Goal: Feedback & Contribution: Leave review/rating

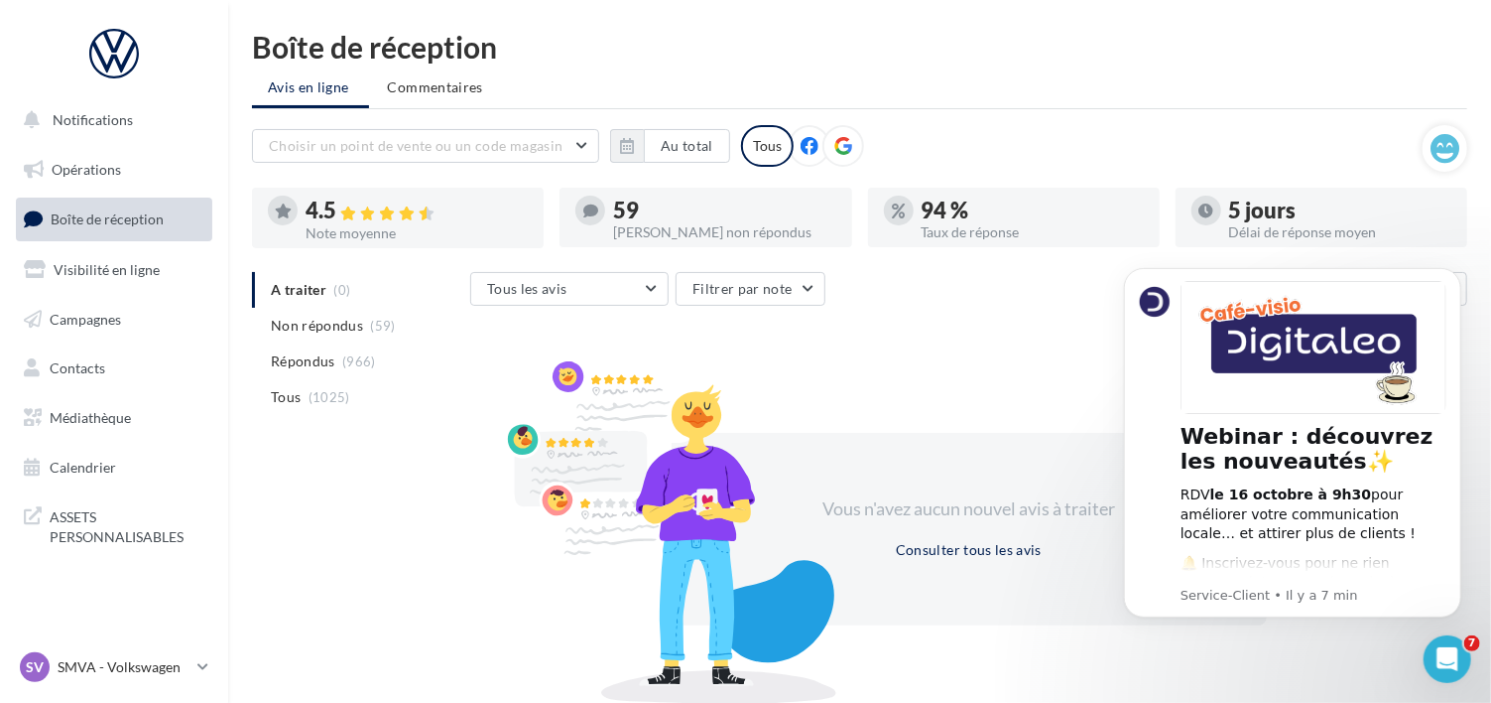
click at [836, 150] on icon at bounding box center [843, 146] width 18 height 18
click at [704, 137] on button "Au total" at bounding box center [687, 146] width 86 height 34
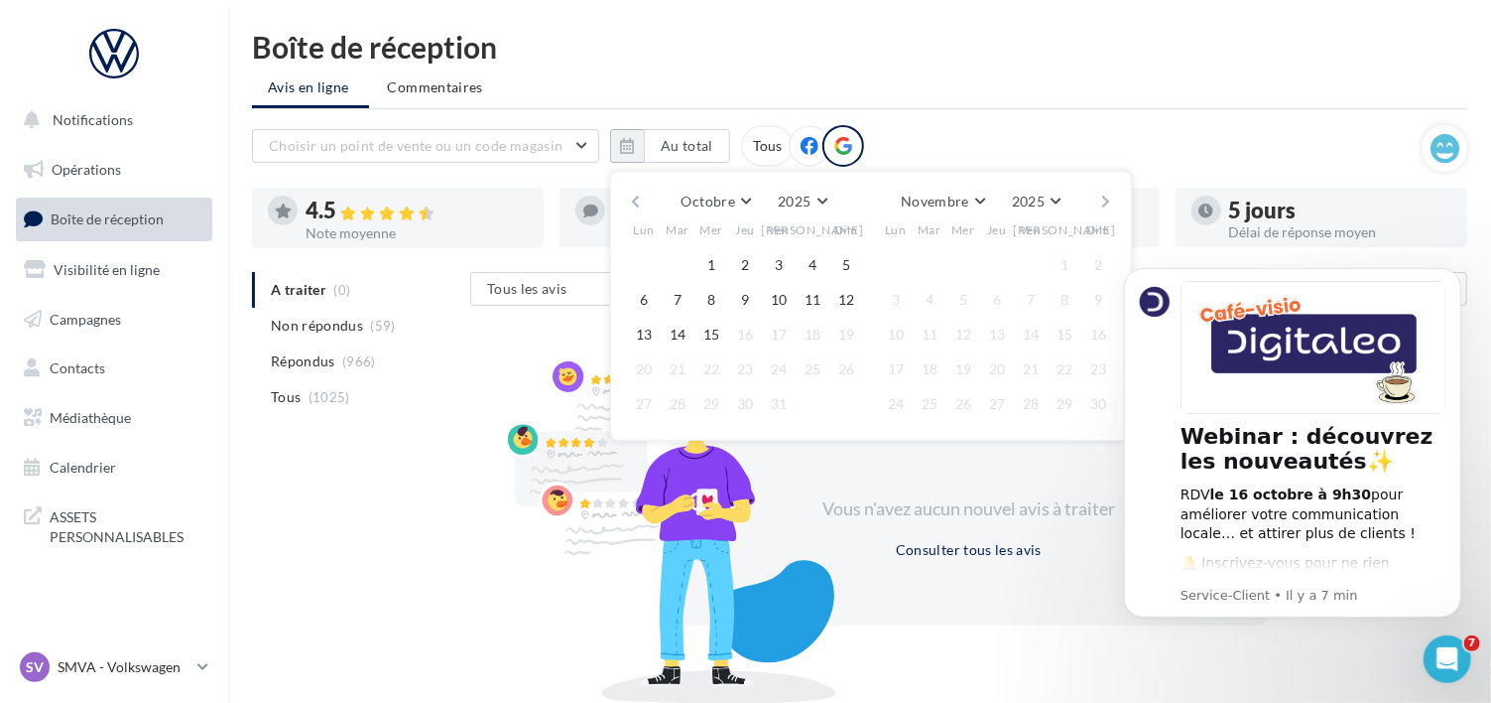
click at [636, 198] on button "button" at bounding box center [635, 202] width 17 height 28
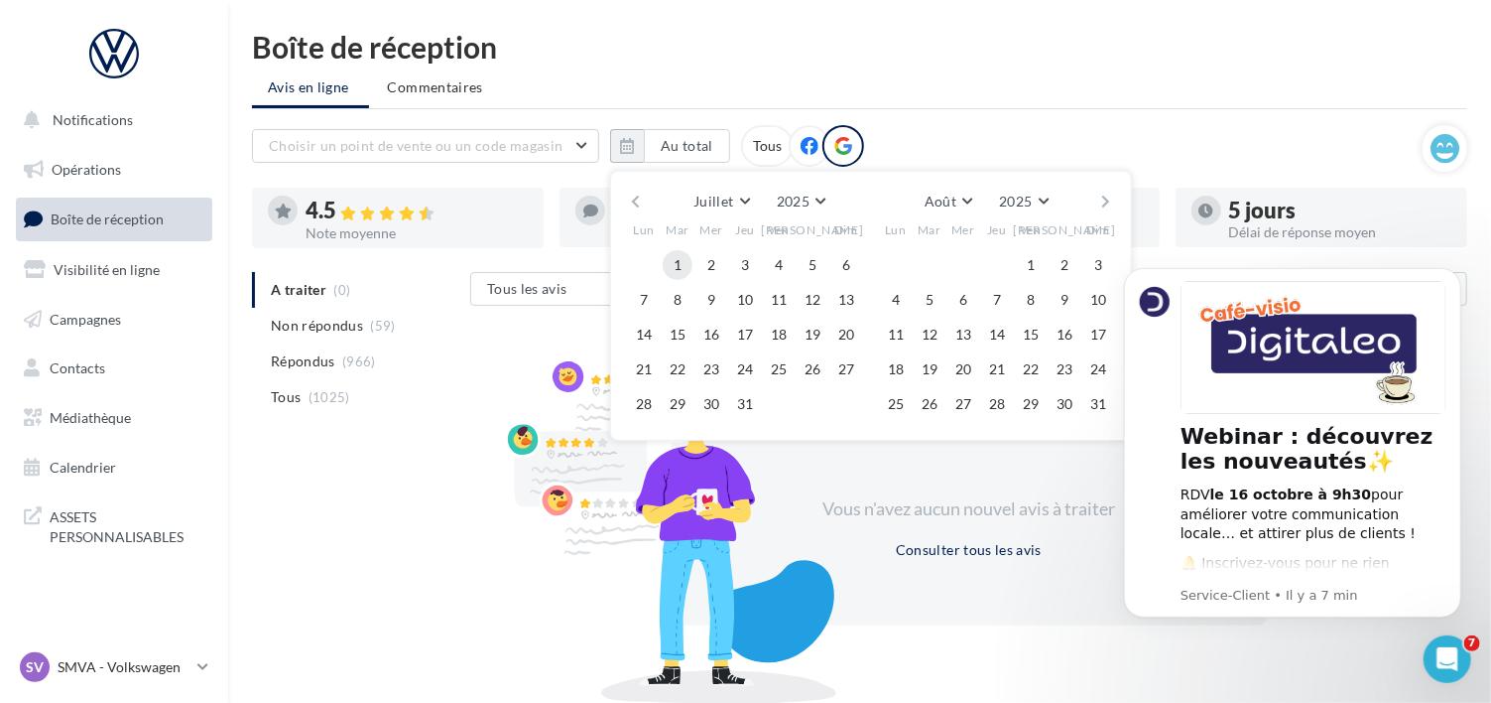
click at [676, 255] on button "1" at bounding box center [678, 265] width 30 height 30
click at [748, 404] on button "31" at bounding box center [745, 404] width 30 height 30
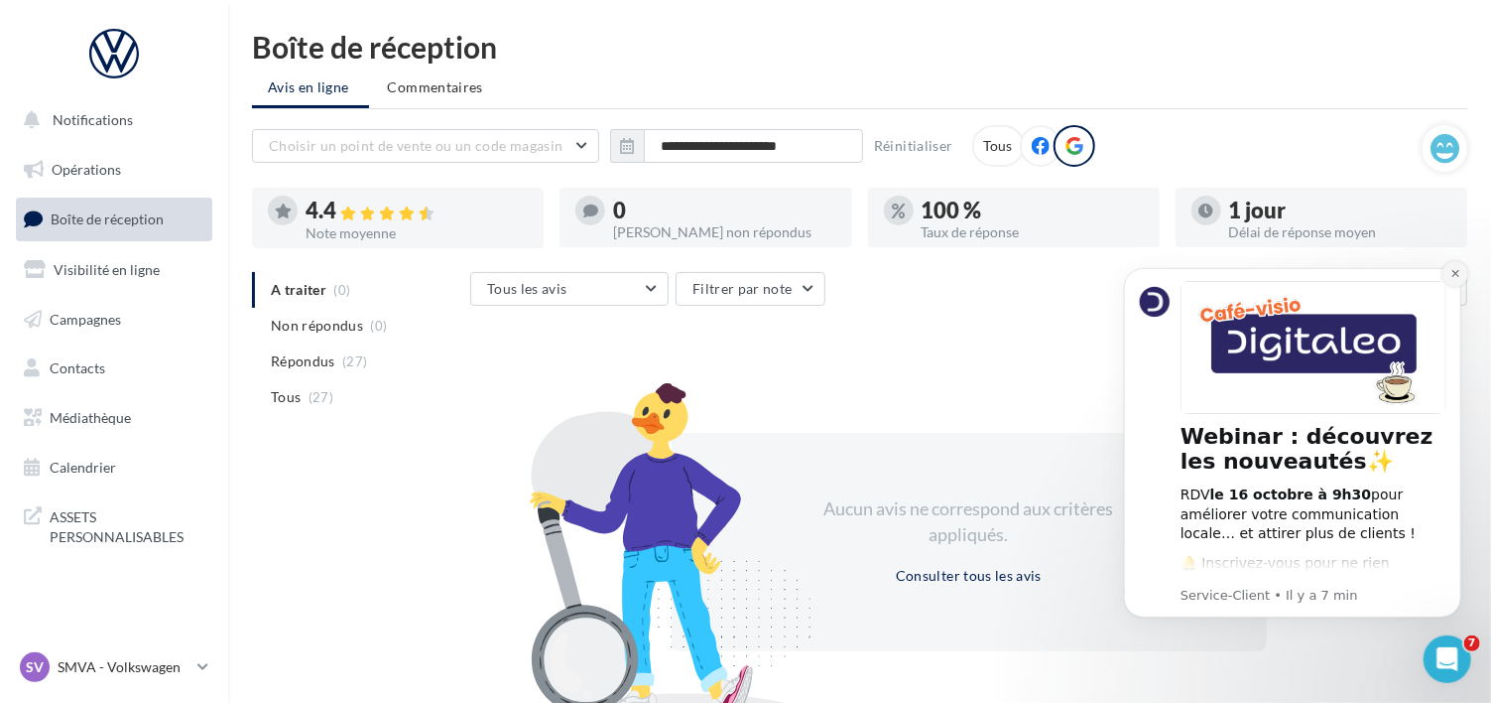
click at [1460, 272] on icon "Dismiss notification" at bounding box center [1455, 272] width 11 height 11
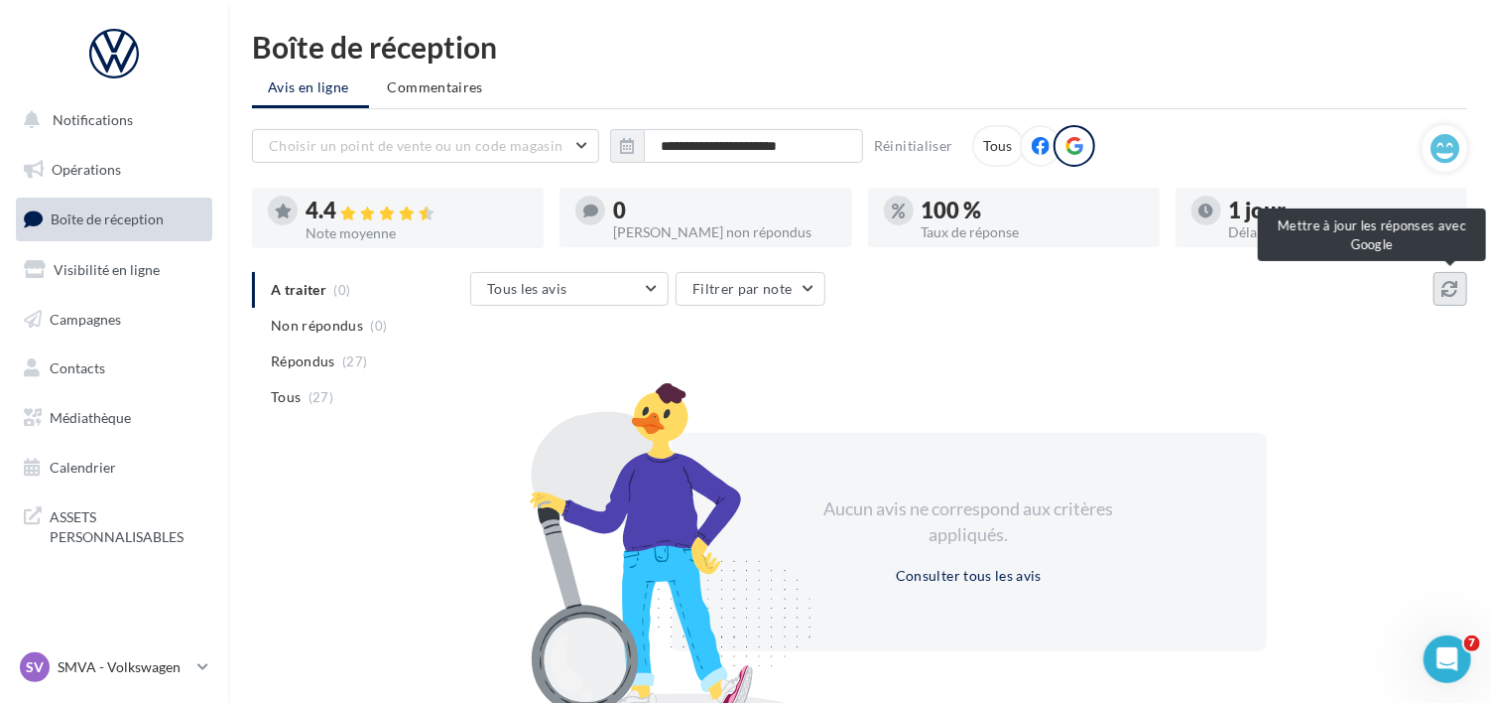
click at [1451, 293] on icon at bounding box center [1451, 289] width 16 height 16
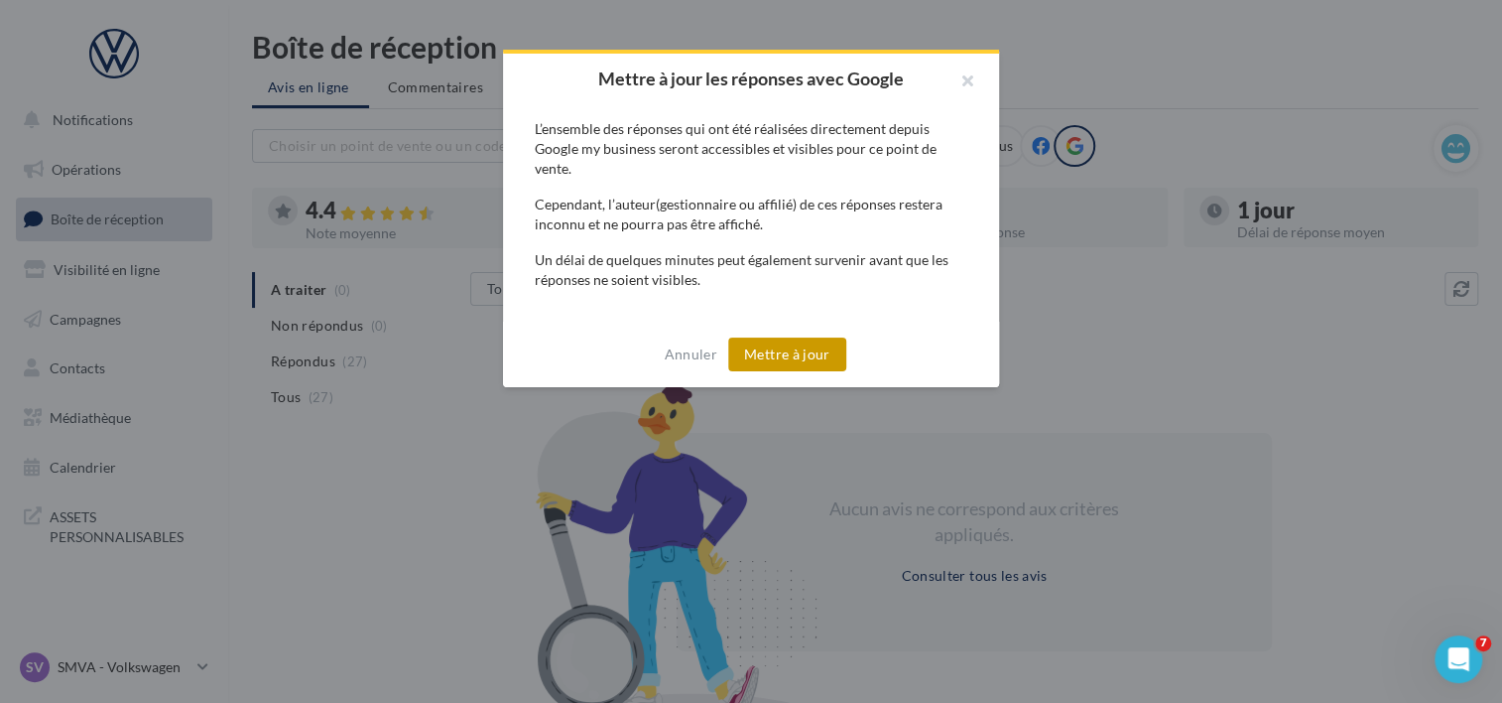
click at [802, 342] on button "Mettre à jour" at bounding box center [787, 354] width 118 height 34
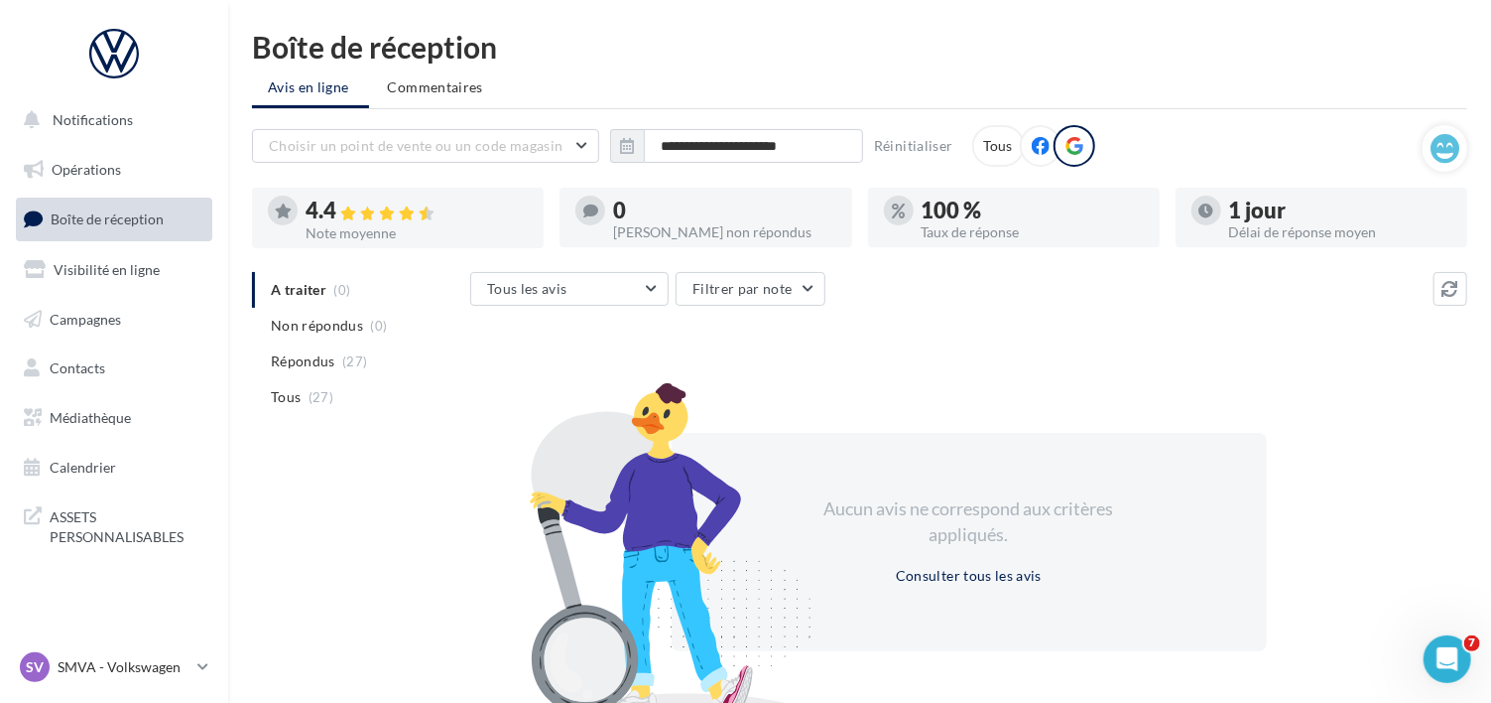
click at [406, 82] on span "Commentaires" at bounding box center [435, 87] width 95 height 20
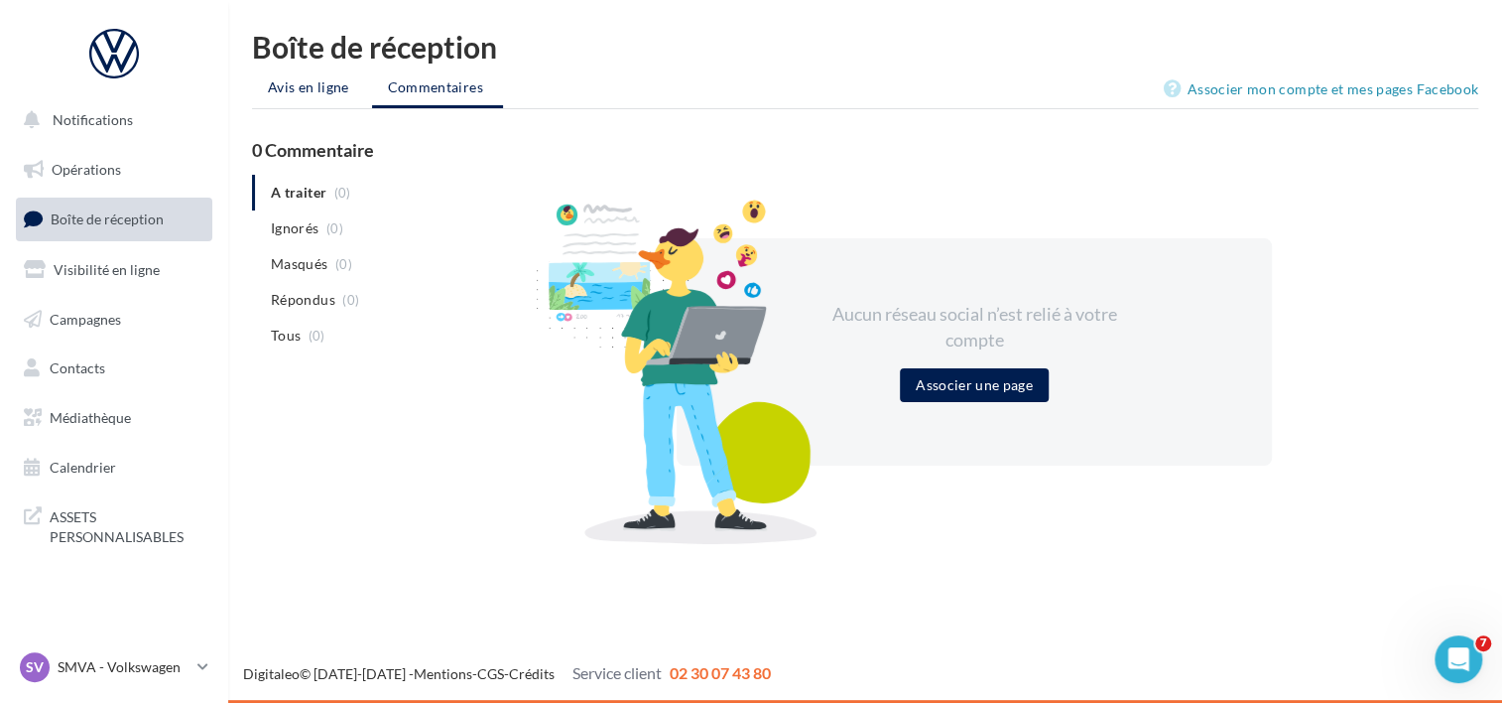
click at [310, 81] on span "Avis en ligne" at bounding box center [308, 87] width 81 height 20
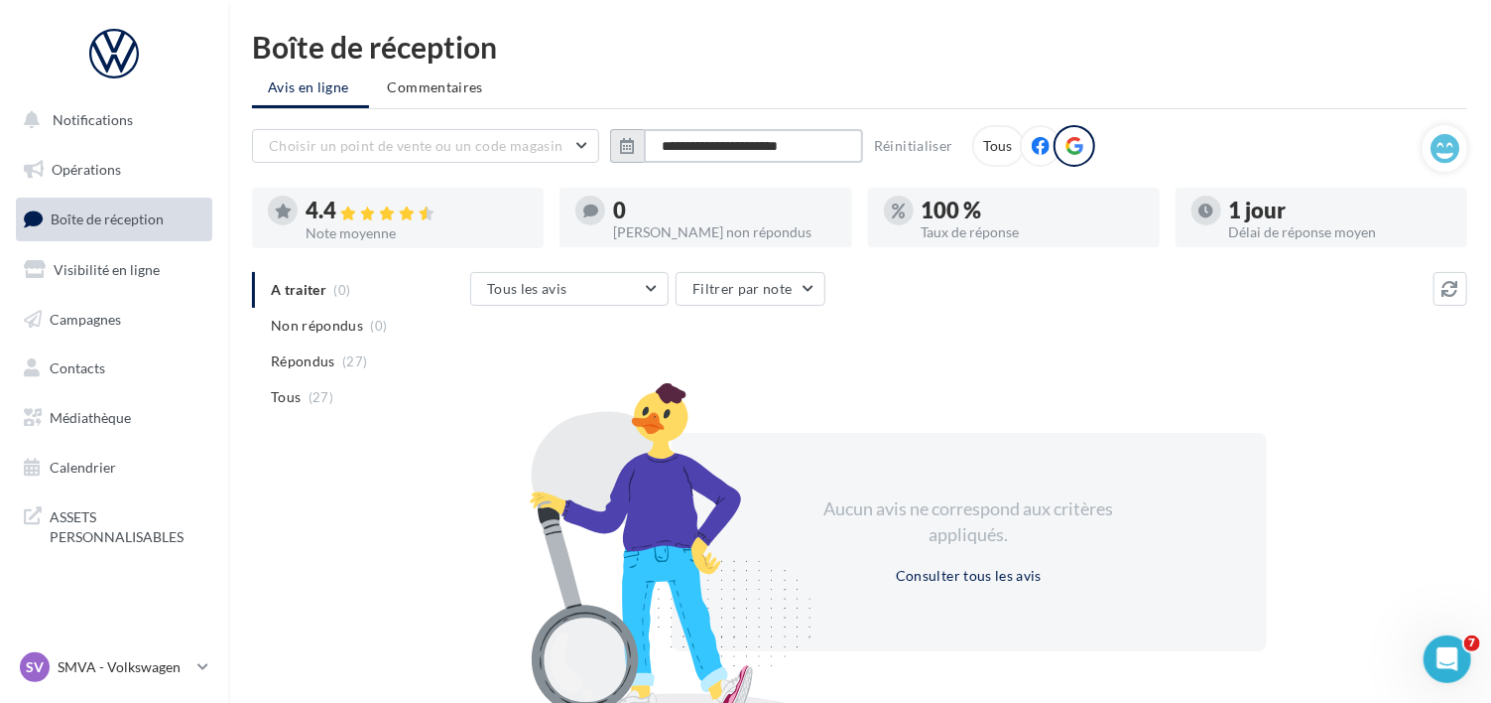
click at [706, 143] on input "**********" at bounding box center [753, 146] width 219 height 34
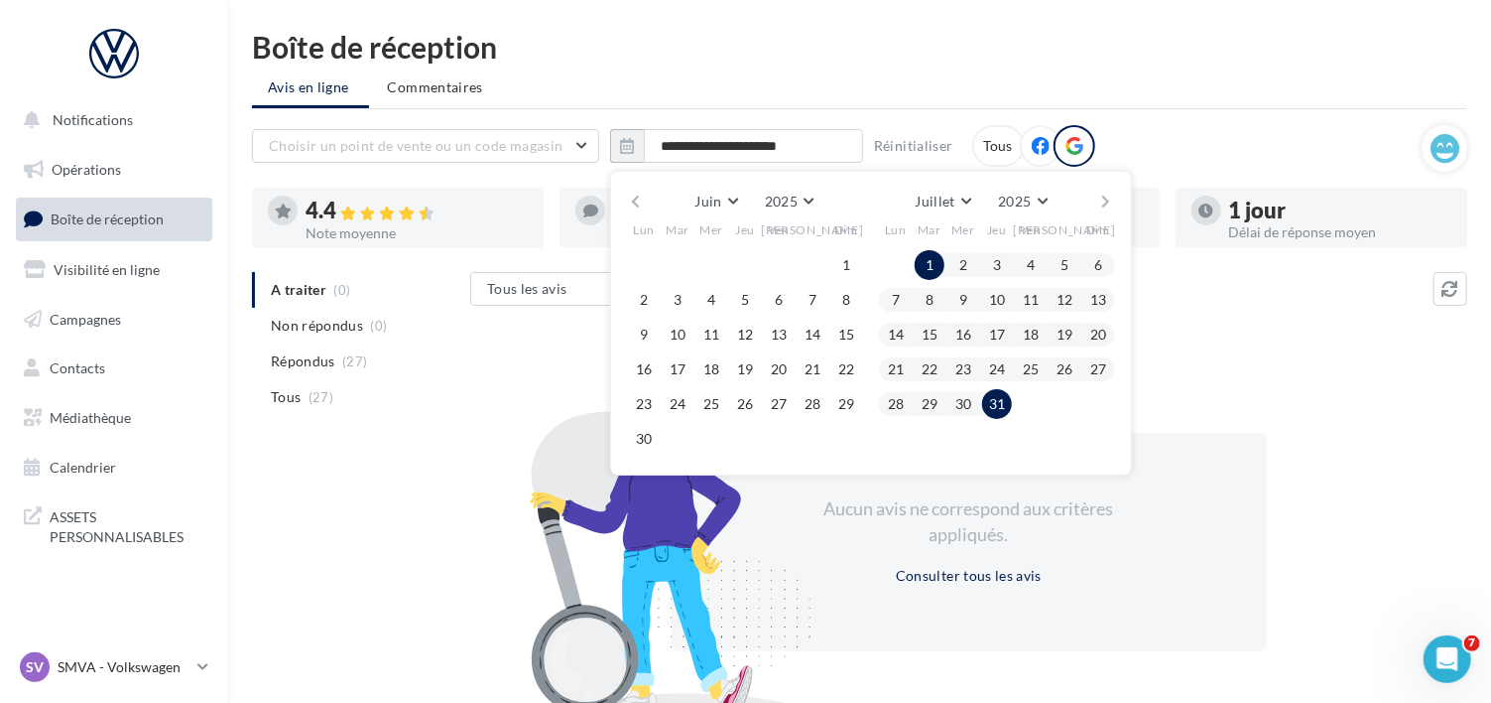
click at [1096, 200] on div "[PERSON_NAME] Mars Avril Mai Juin Juillet Août Septembre Octobre Novembre [DATE…" at bounding box center [870, 202] width 453 height 28
click at [1112, 198] on button "button" at bounding box center [1106, 202] width 17 height 28
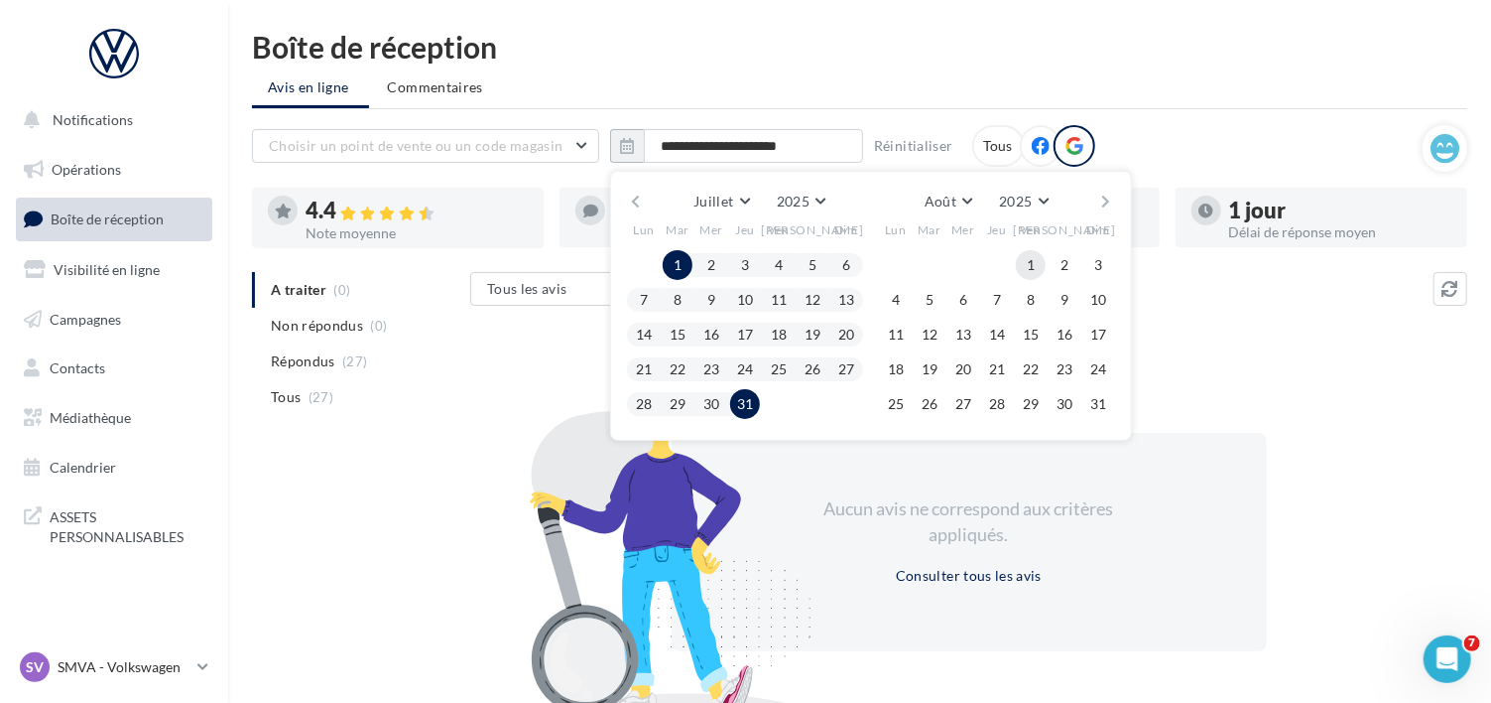
click at [1027, 263] on button "1" at bounding box center [1031, 265] width 30 height 30
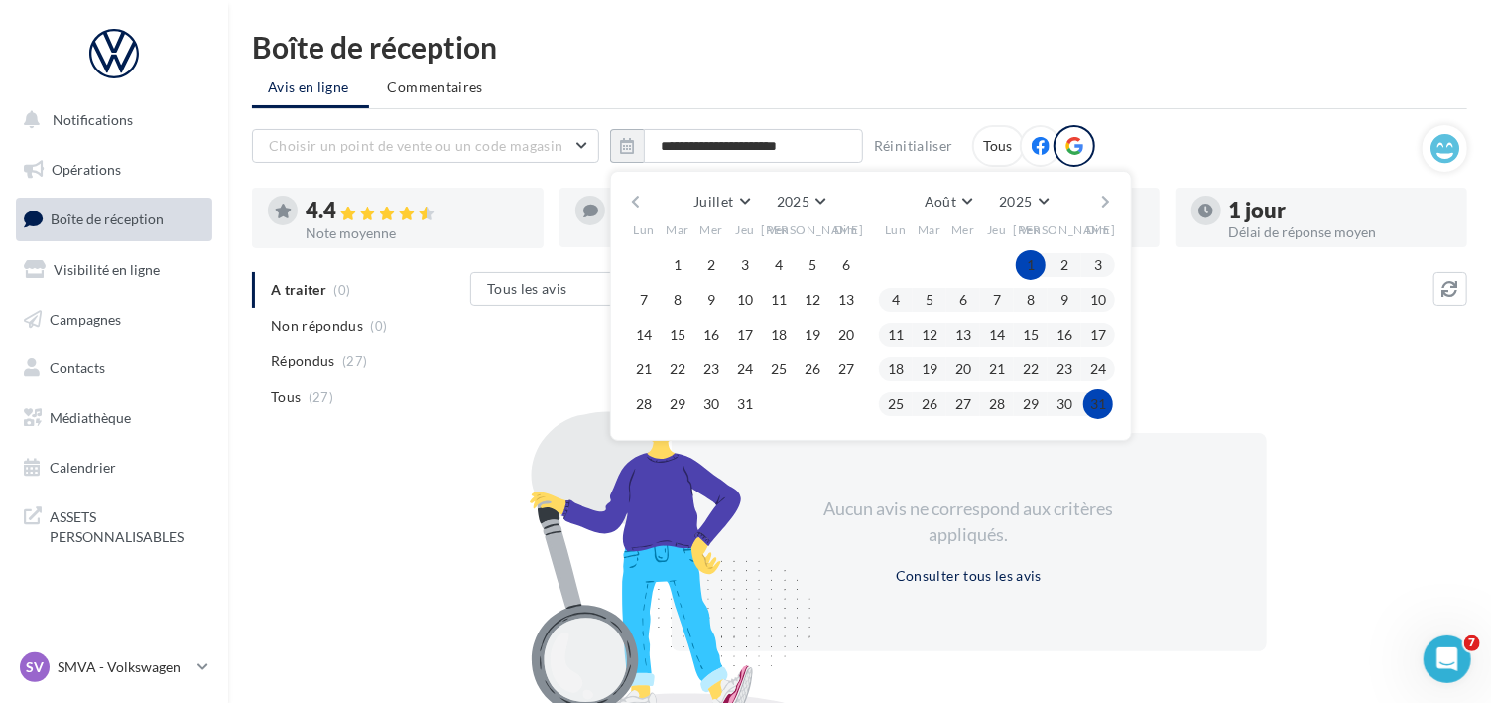
click at [1097, 398] on button "31" at bounding box center [1099, 404] width 30 height 30
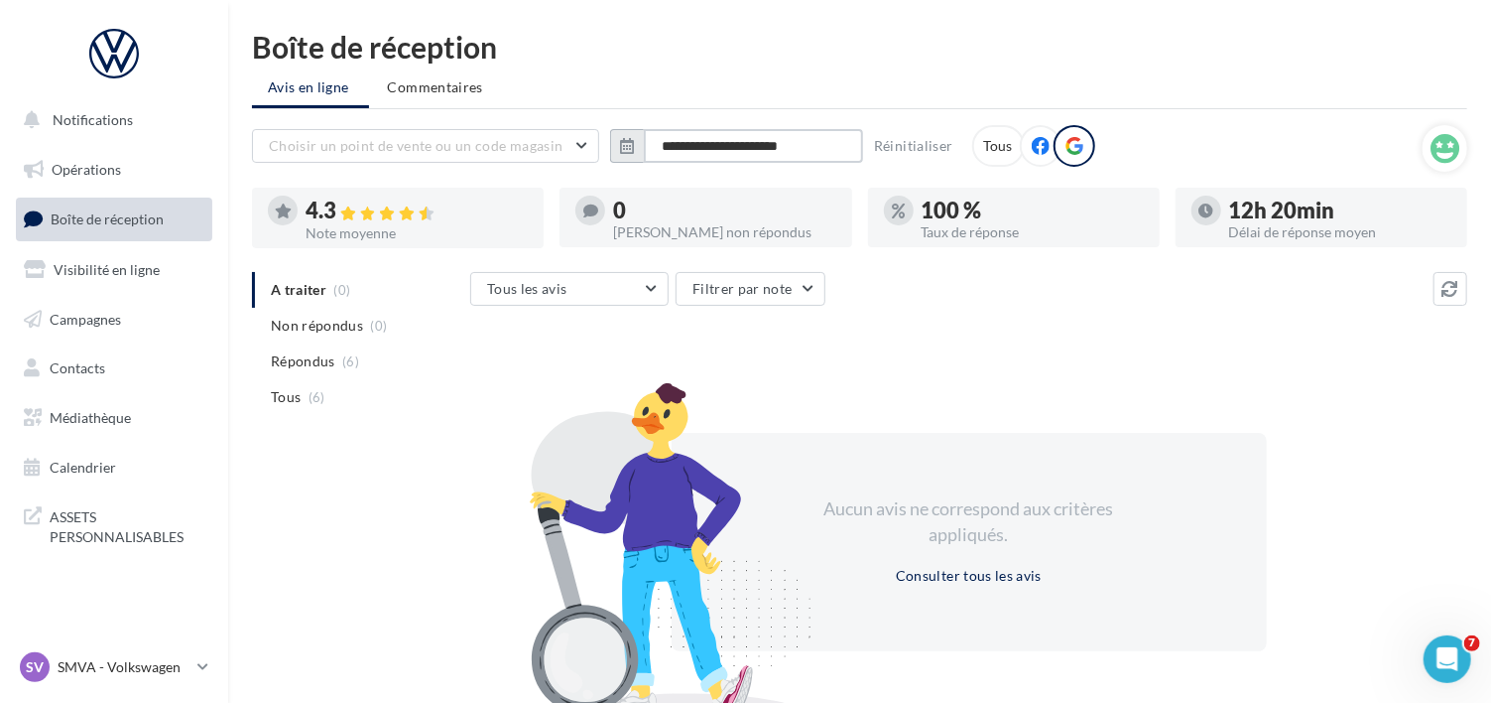
click at [764, 138] on input "**********" at bounding box center [753, 146] width 219 height 34
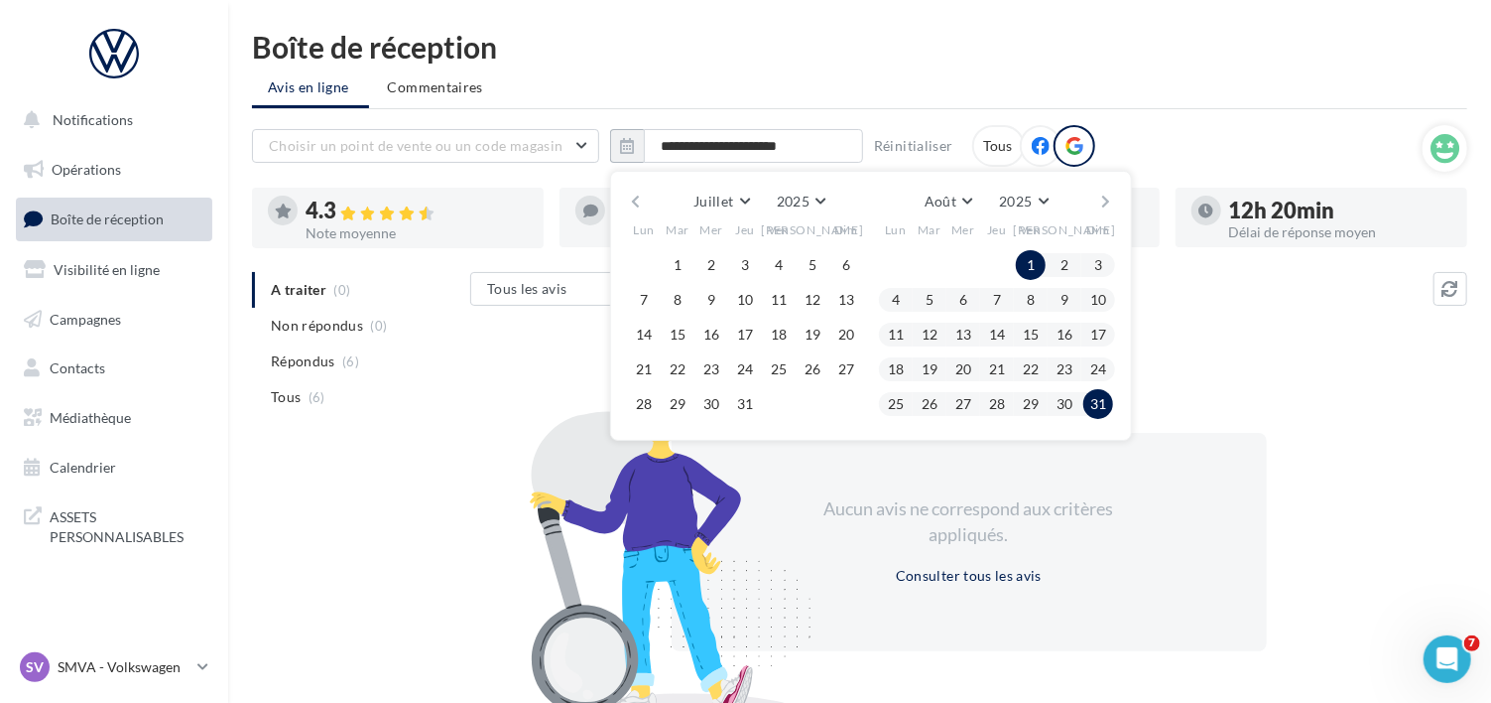
click at [1100, 202] on button "button" at bounding box center [1106, 202] width 17 height 28
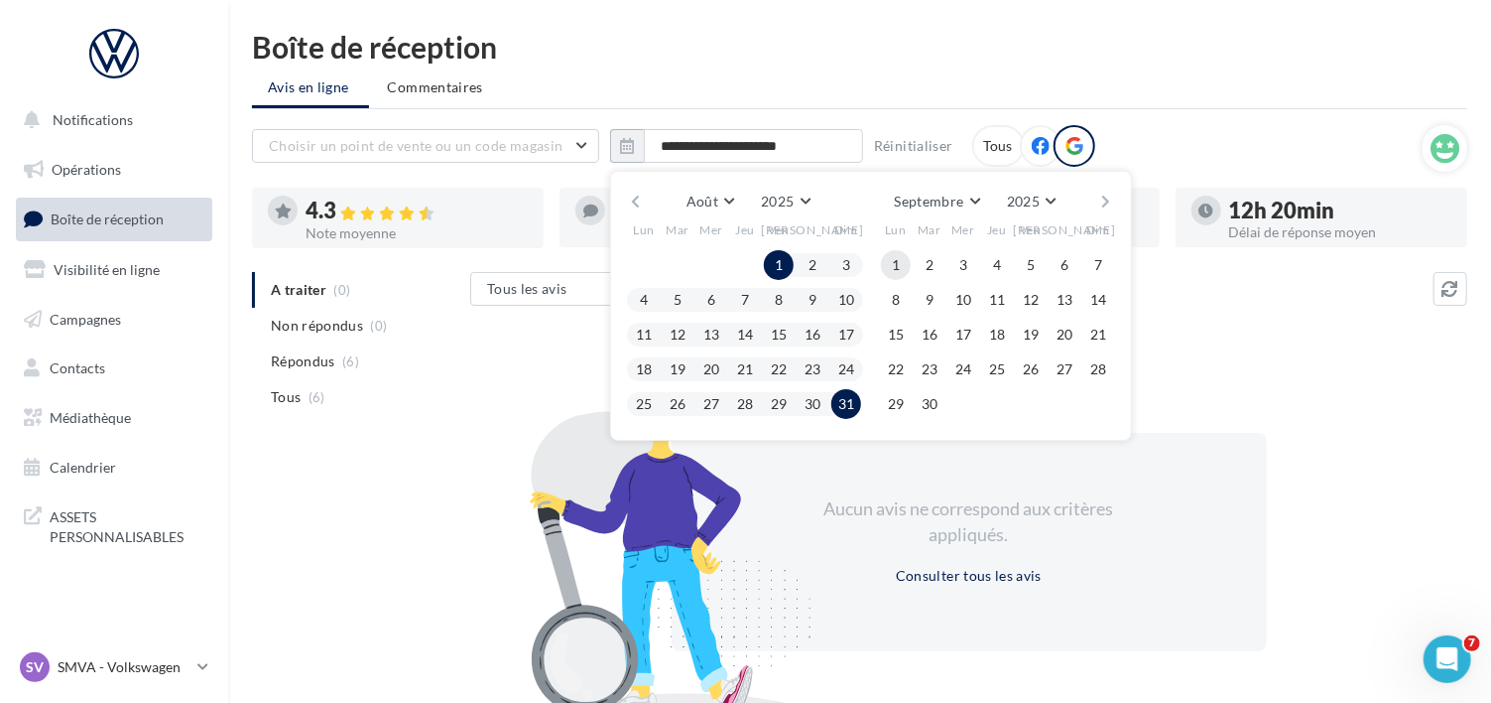
click at [896, 259] on button "1" at bounding box center [896, 265] width 30 height 30
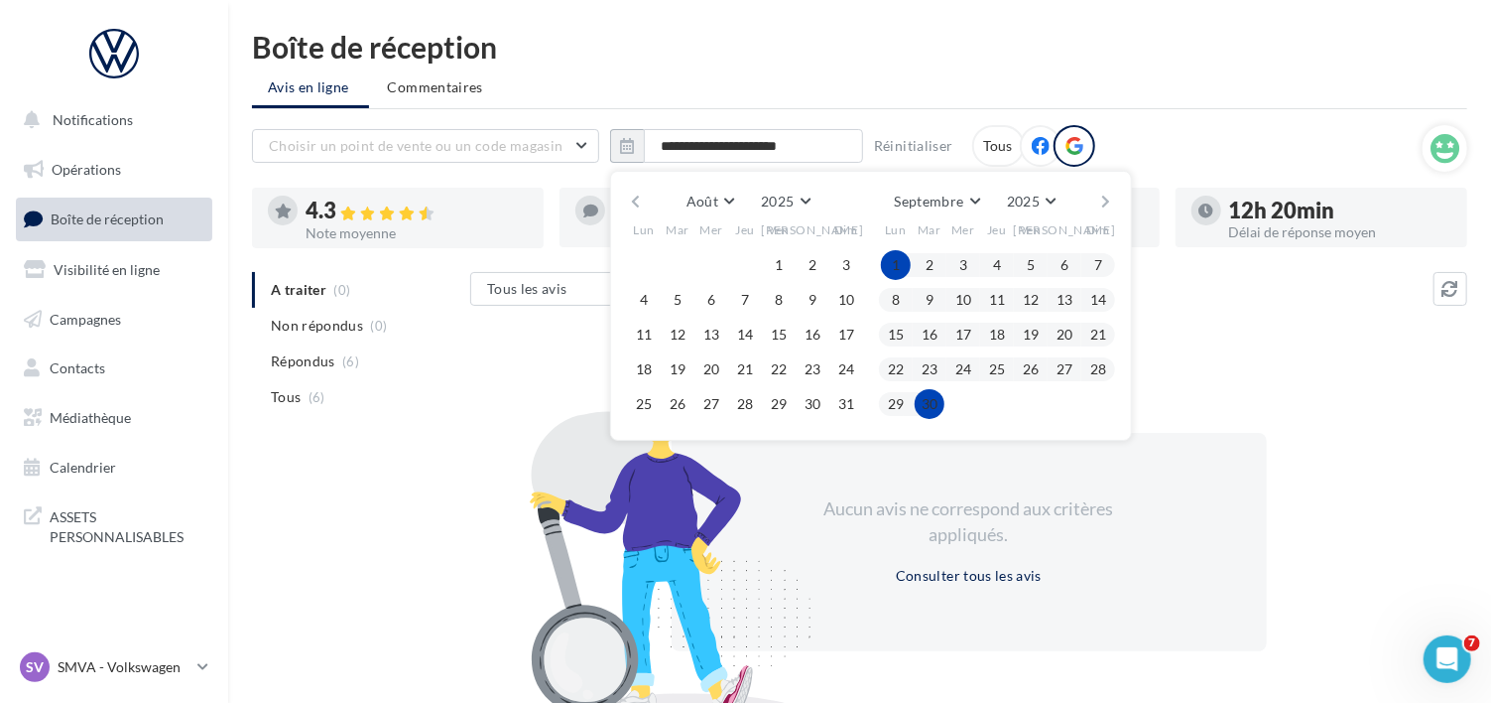
click at [934, 408] on button "30" at bounding box center [930, 404] width 30 height 30
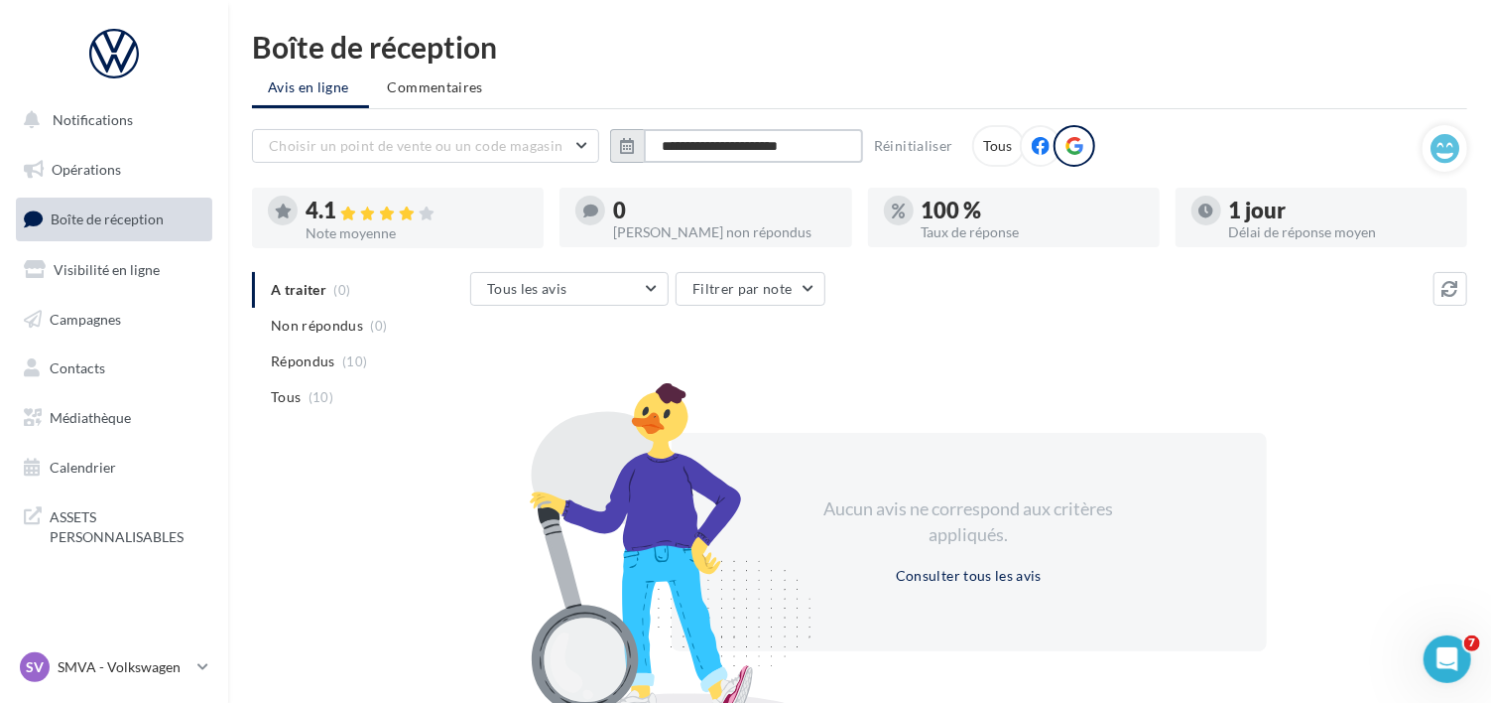
click at [685, 148] on input "**********" at bounding box center [753, 146] width 219 height 34
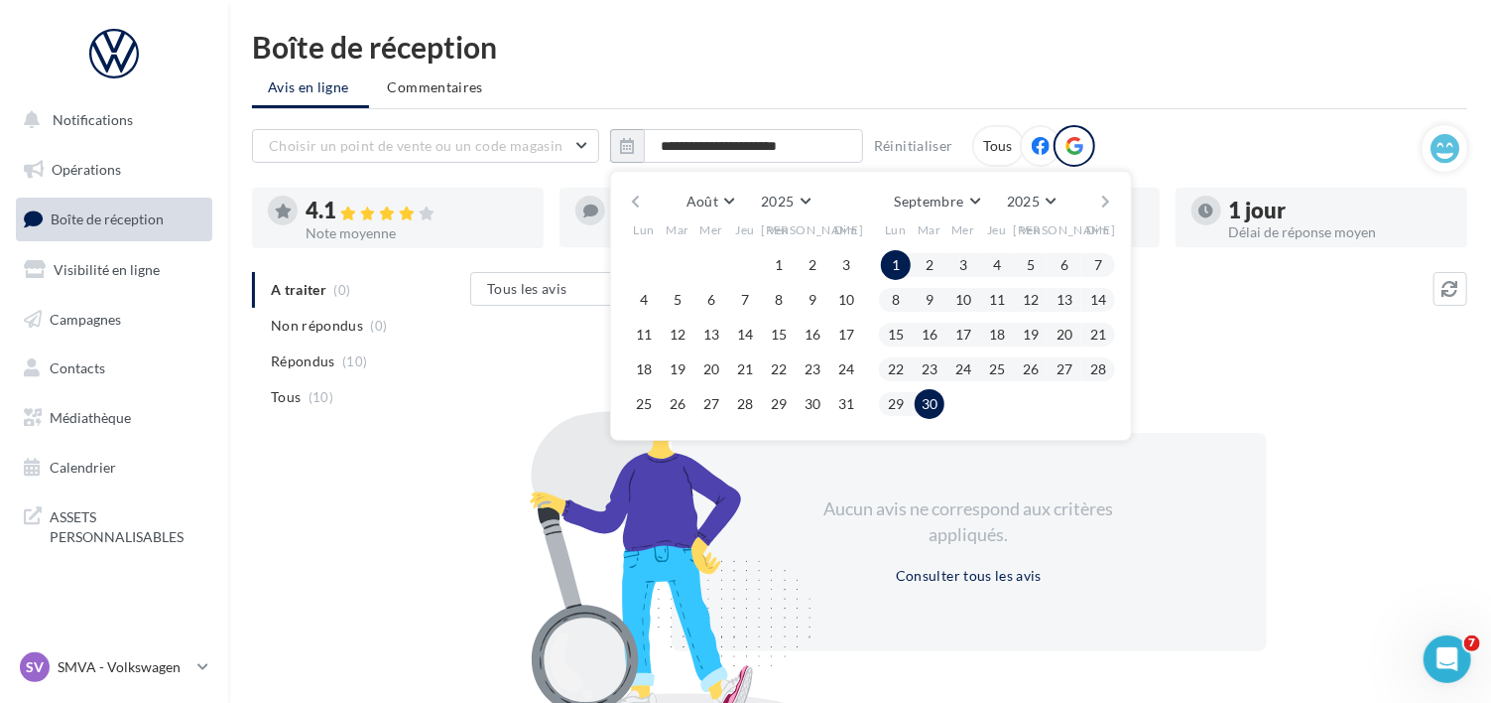
click at [633, 206] on button "button" at bounding box center [635, 202] width 17 height 28
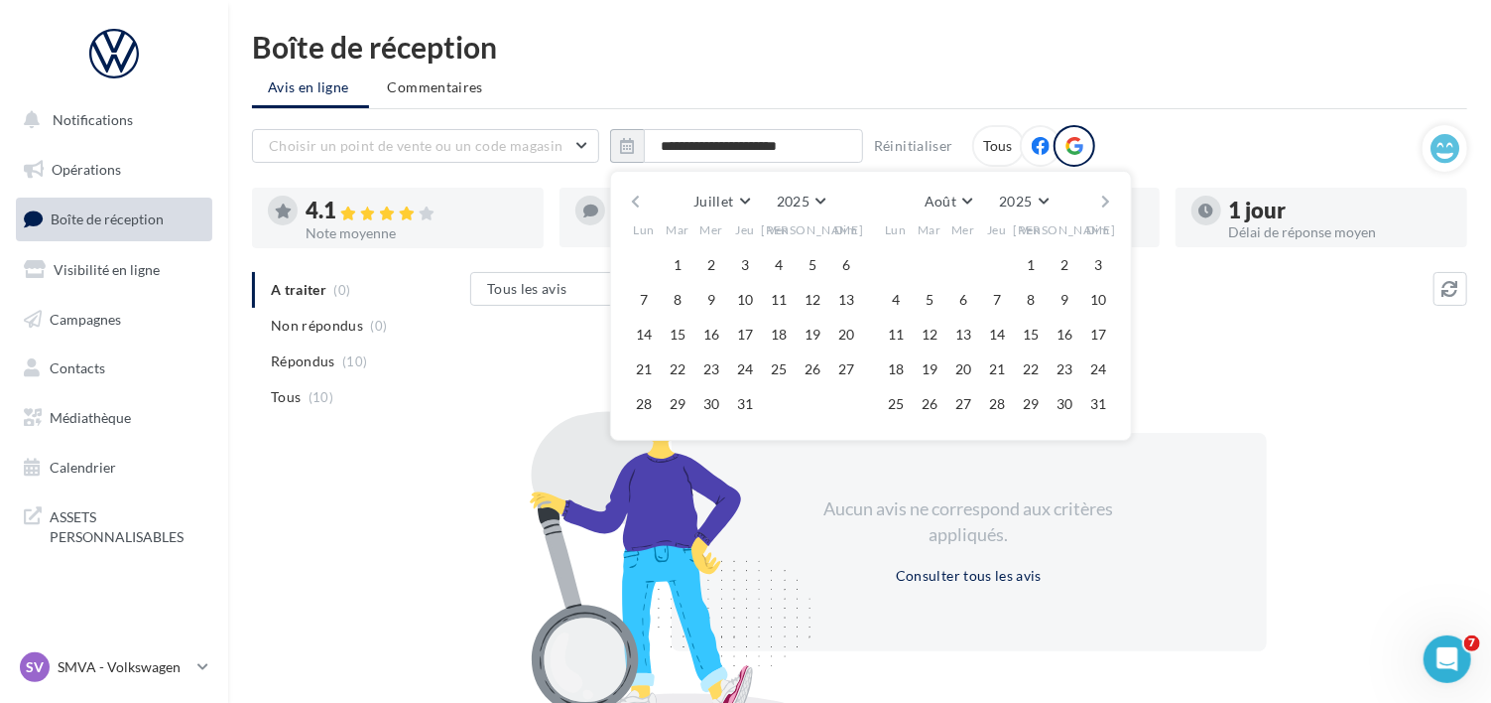
click at [633, 206] on button "button" at bounding box center [635, 202] width 17 height 28
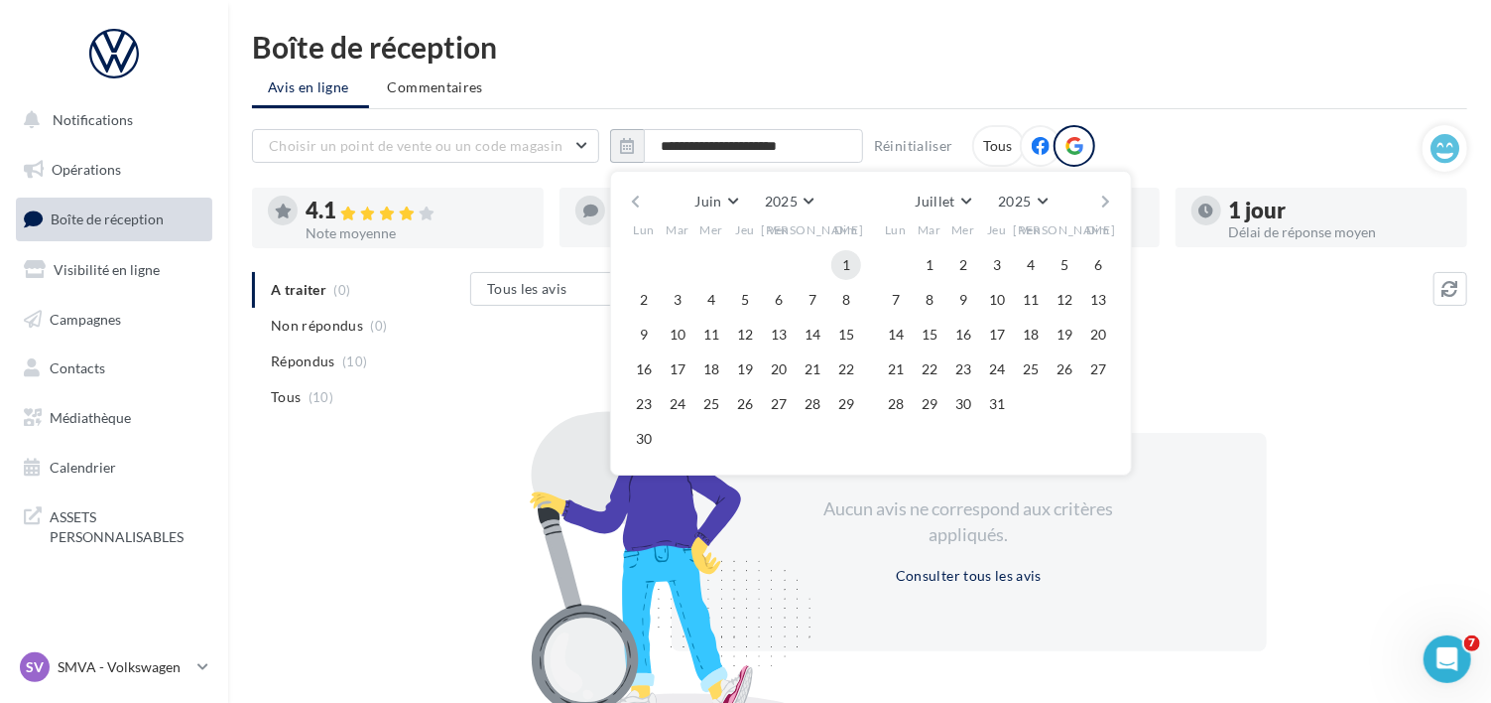
click at [844, 257] on button "1" at bounding box center [846, 265] width 30 height 30
click at [638, 438] on button "30" at bounding box center [644, 439] width 30 height 30
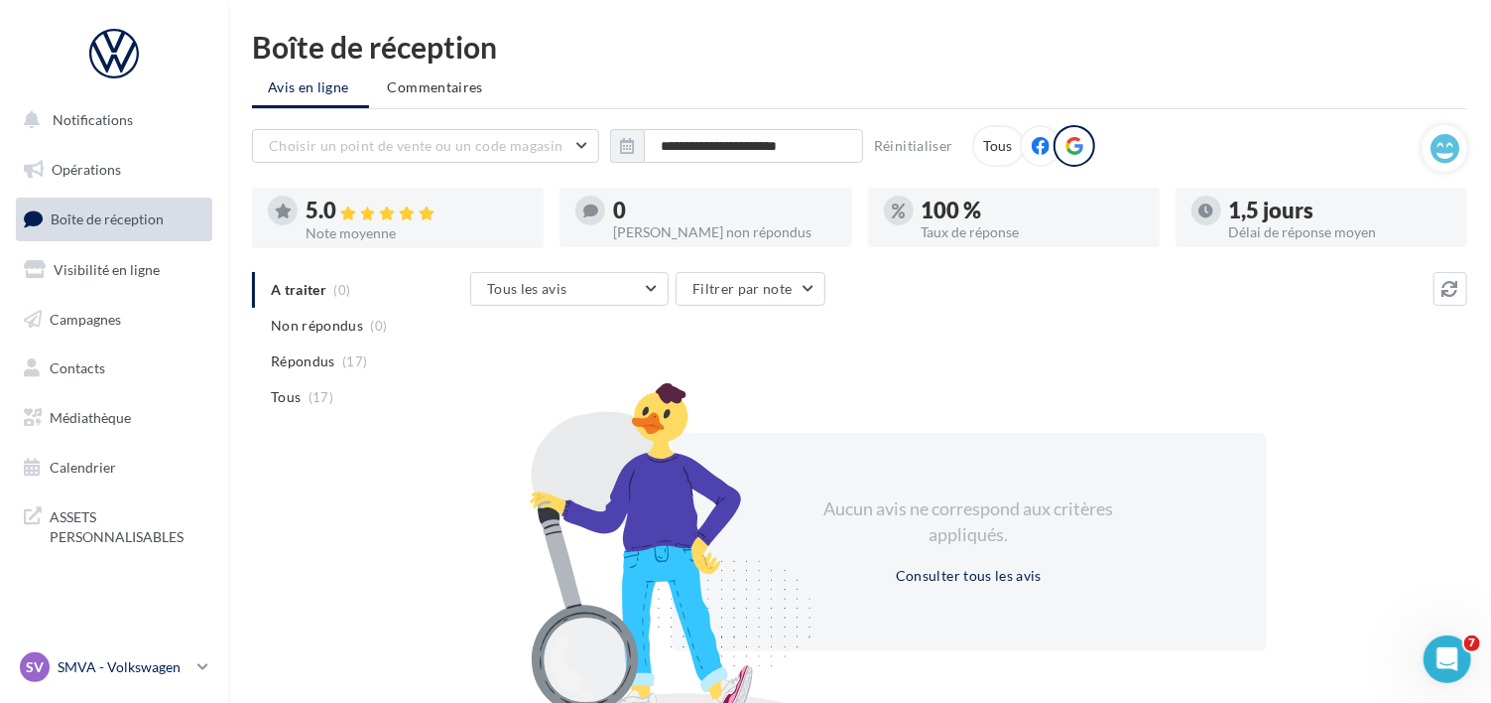
click at [91, 656] on div "SV SMVA - Volkswagen vw-pug-dar" at bounding box center [105, 667] width 170 height 30
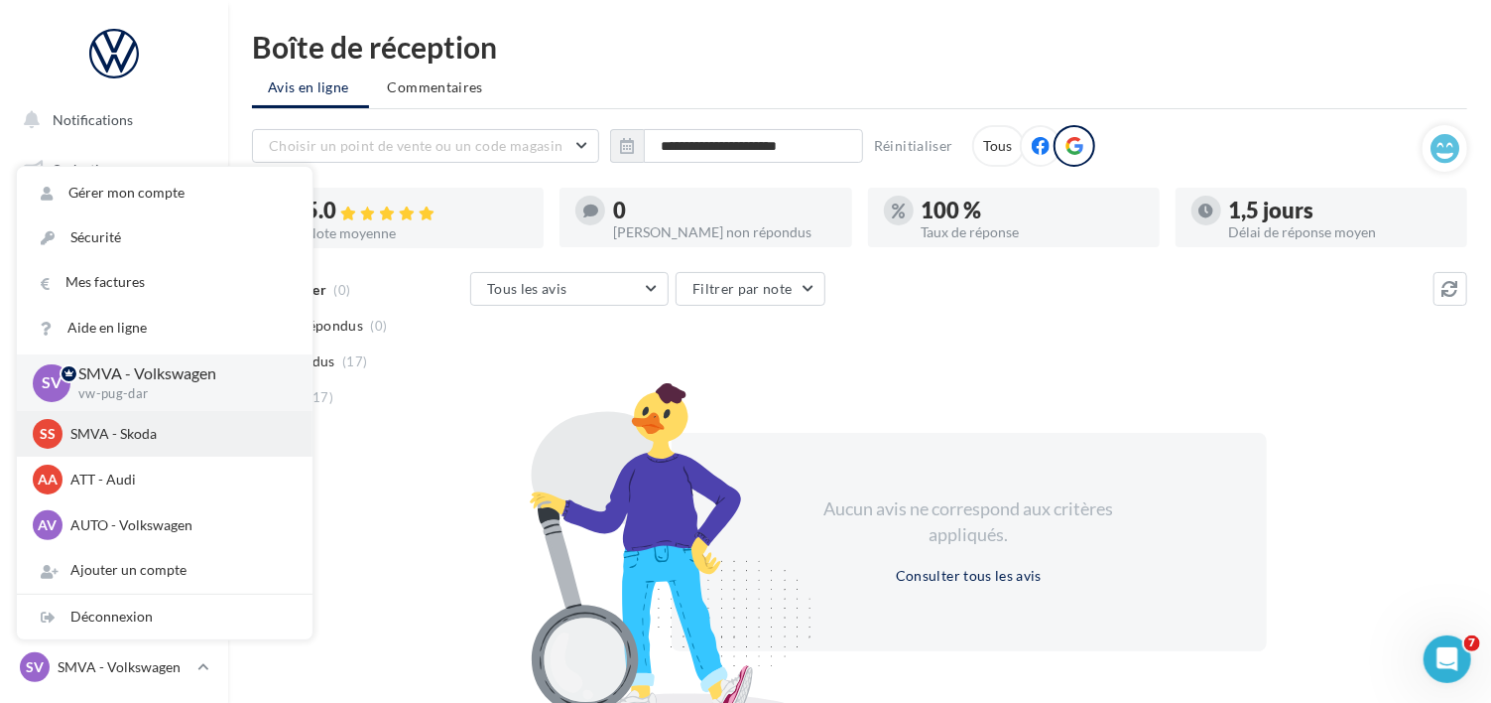
click at [87, 435] on p "SMVA - Skoda" at bounding box center [179, 434] width 218 height 20
